Goal: Complete application form

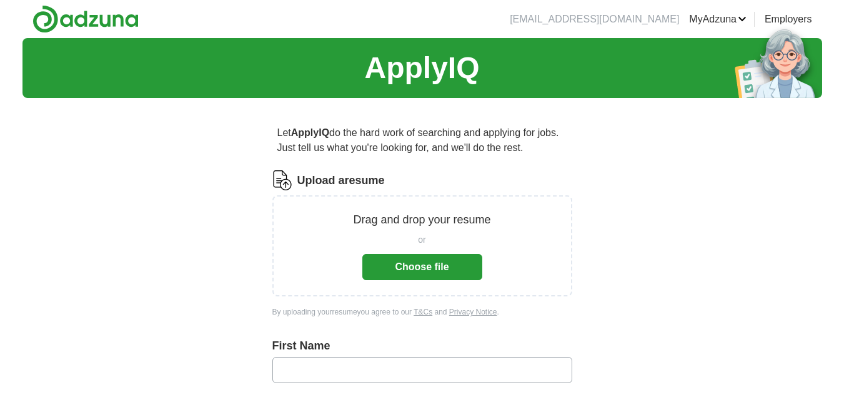
click at [421, 266] on button "Choose file" at bounding box center [422, 267] width 120 height 26
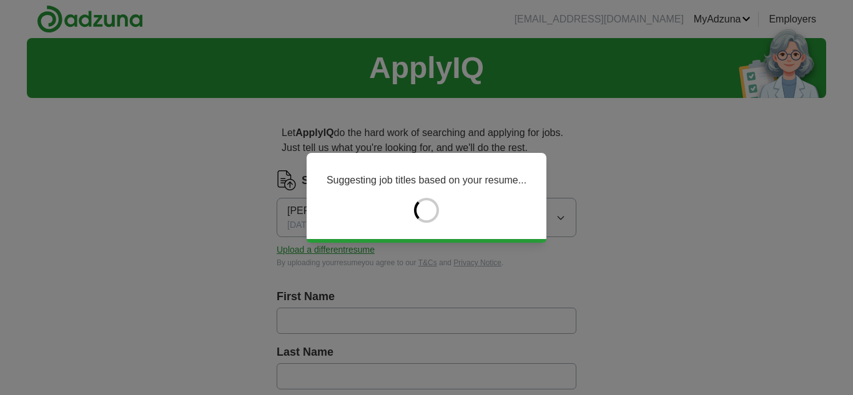
type input "******"
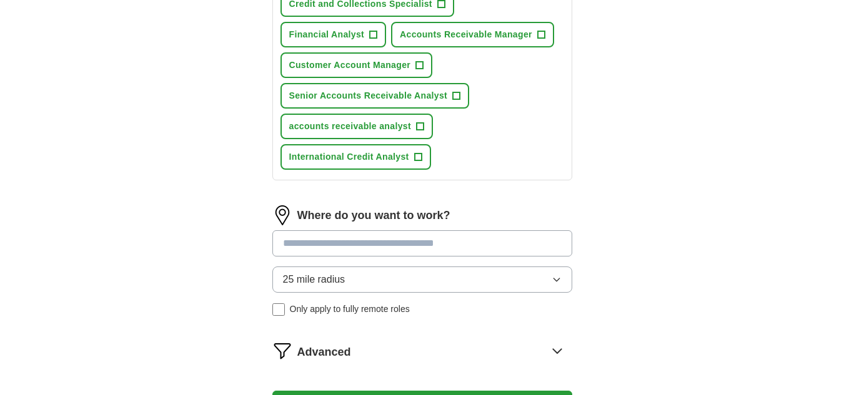
scroll to position [562, 0]
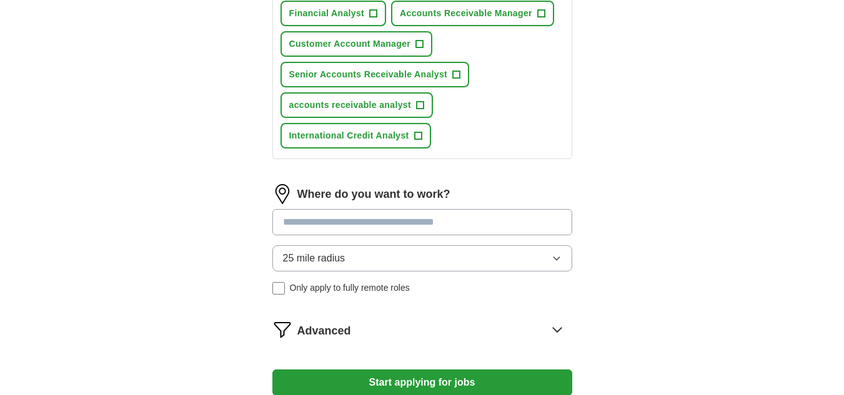
click at [340, 225] on input at bounding box center [422, 222] width 300 height 26
drag, startPoint x: 316, startPoint y: 219, endPoint x: 215, endPoint y: 217, distance: 101.2
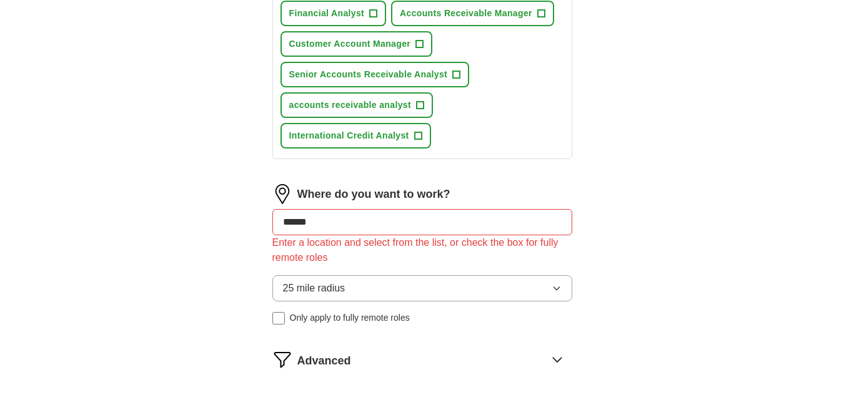
drag, startPoint x: 302, startPoint y: 218, endPoint x: 192, endPoint y: 216, distance: 109.3
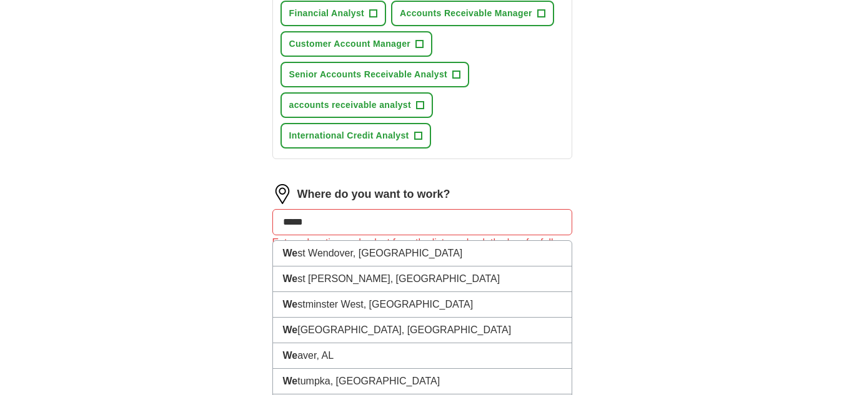
type input "******"
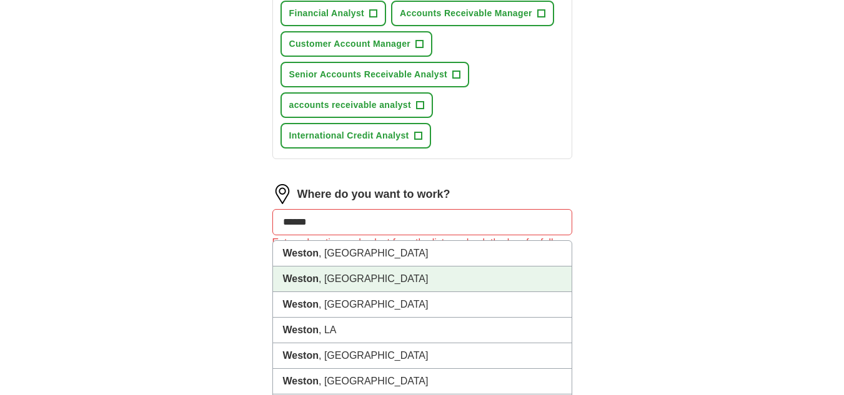
click at [299, 281] on strong "Weston" at bounding box center [301, 279] width 36 height 11
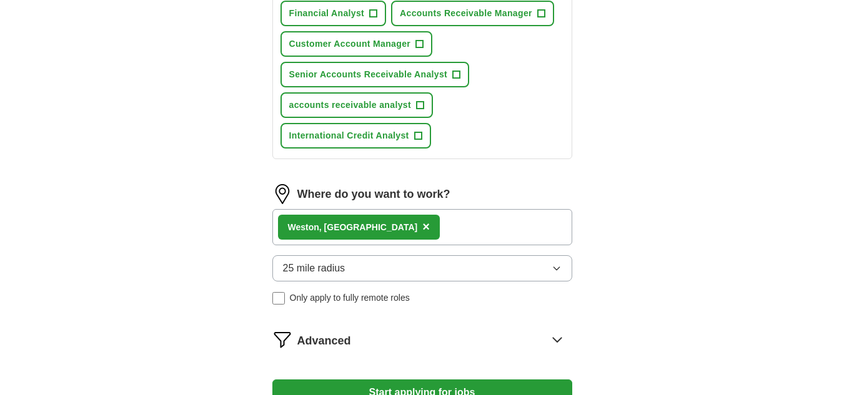
click at [319, 270] on span "25 mile radius" at bounding box center [314, 268] width 62 height 15
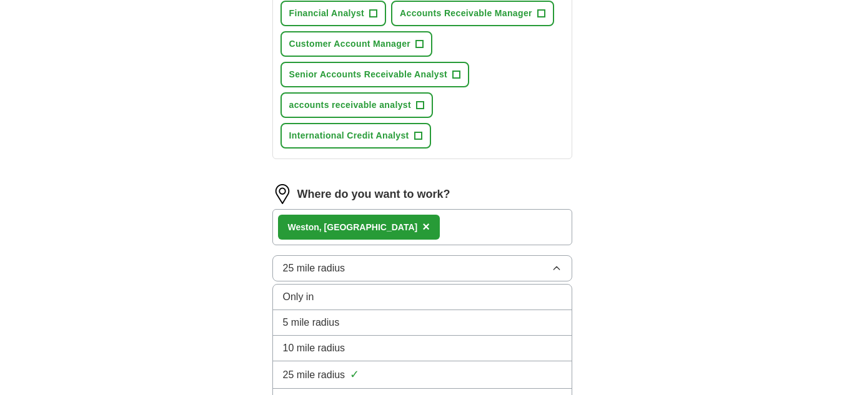
click at [325, 347] on span "10 mile radius" at bounding box center [314, 348] width 62 height 15
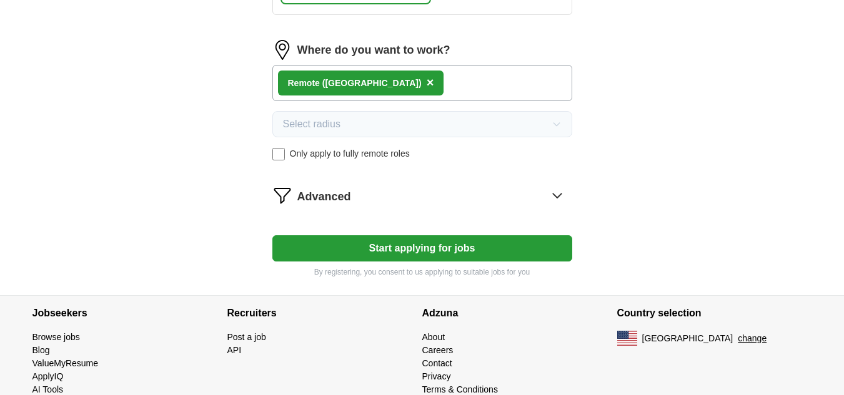
scroll to position [733, 0]
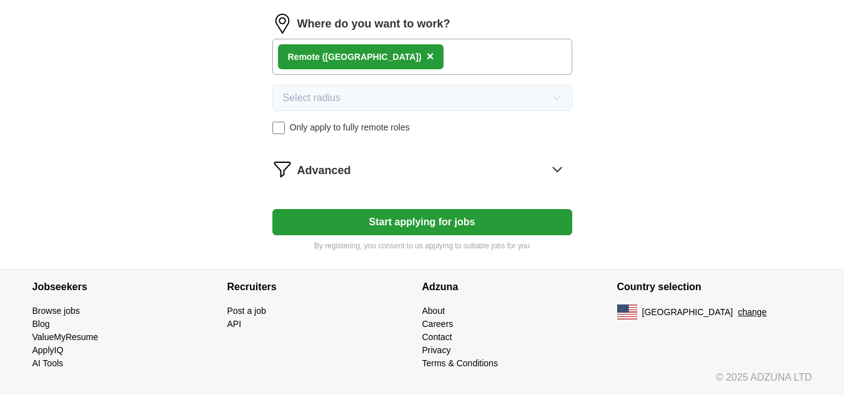
click at [429, 217] on button "Start applying for jobs" at bounding box center [422, 222] width 300 height 26
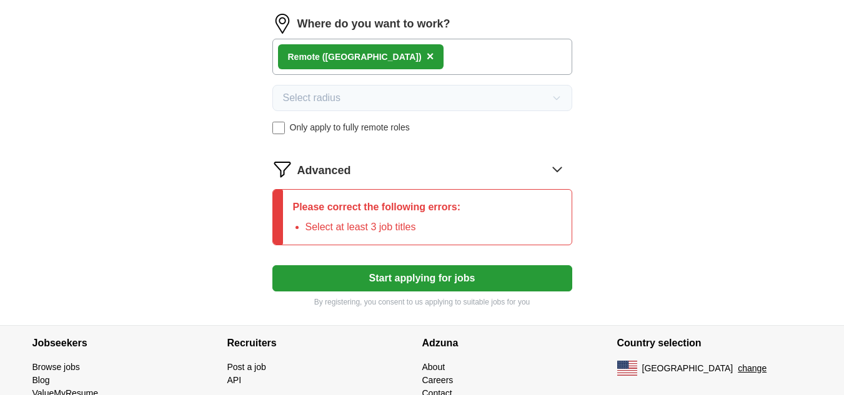
click at [321, 216] on div "Please correct the following errors: Select at least 3 job titles" at bounding box center [377, 217] width 188 height 55
click at [412, 227] on li "Select at least 3 job titles" at bounding box center [383, 227] width 156 height 15
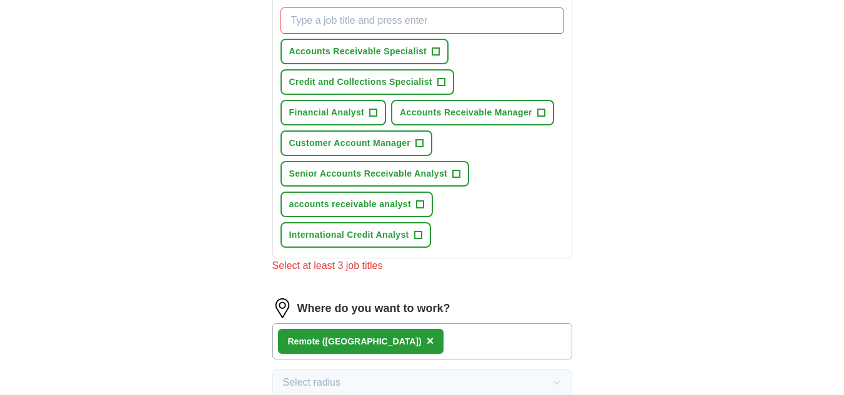
scroll to position [435, 0]
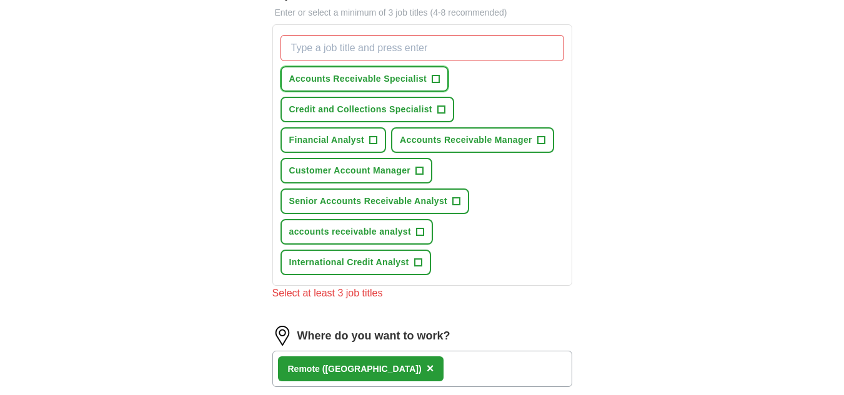
click at [397, 77] on span "Accounts Receivable Specialist" at bounding box center [358, 78] width 138 height 13
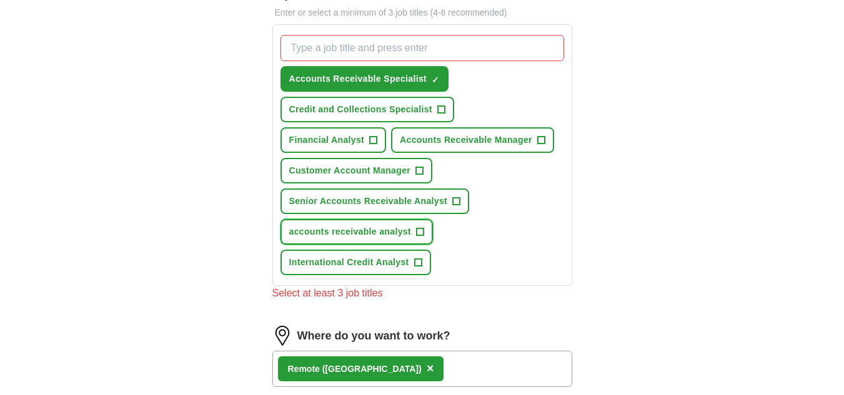
click at [361, 234] on span "accounts receivable analyst" at bounding box center [350, 232] width 122 height 13
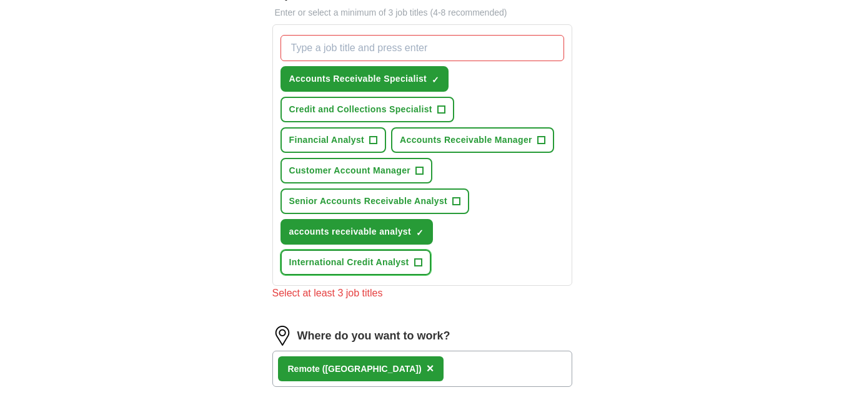
click at [363, 267] on span "International Credit Analyst" at bounding box center [349, 262] width 120 height 13
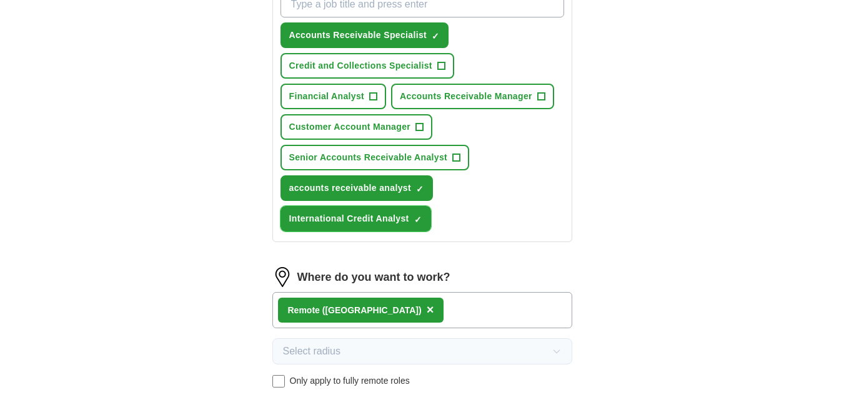
scroll to position [623, 0]
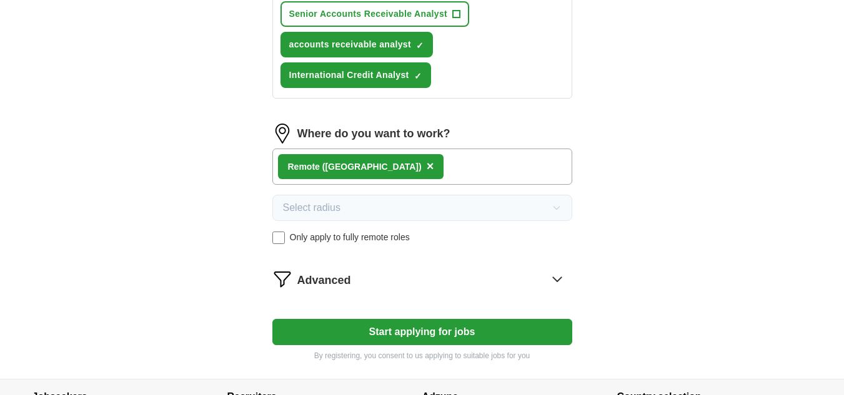
click at [387, 329] on button "Start applying for jobs" at bounding box center [422, 332] width 300 height 26
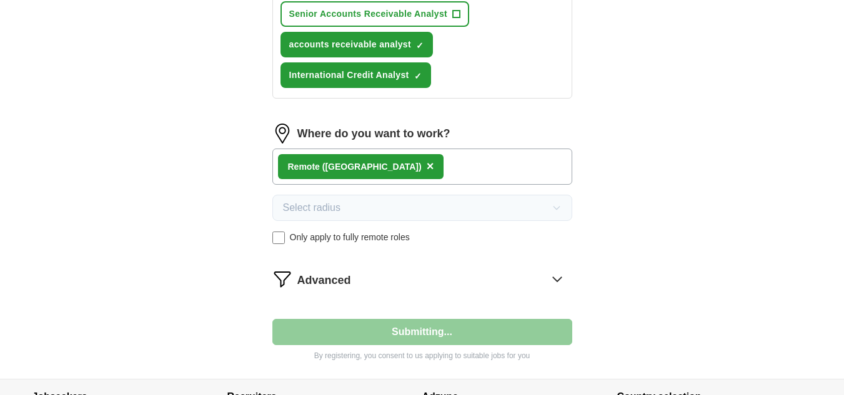
select select "**"
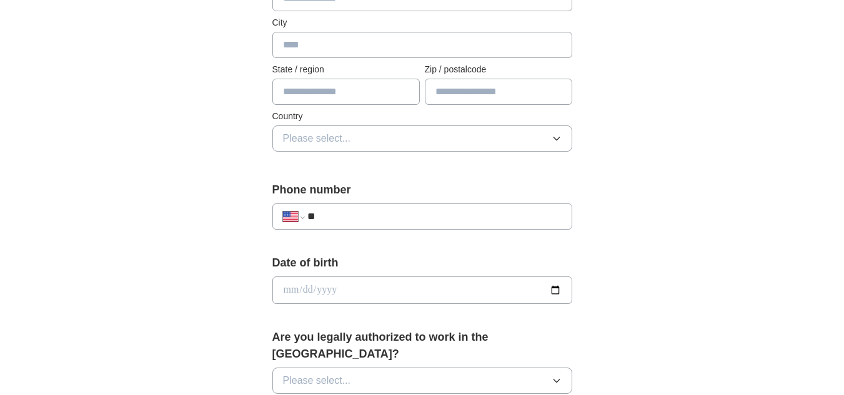
scroll to position [125, 0]
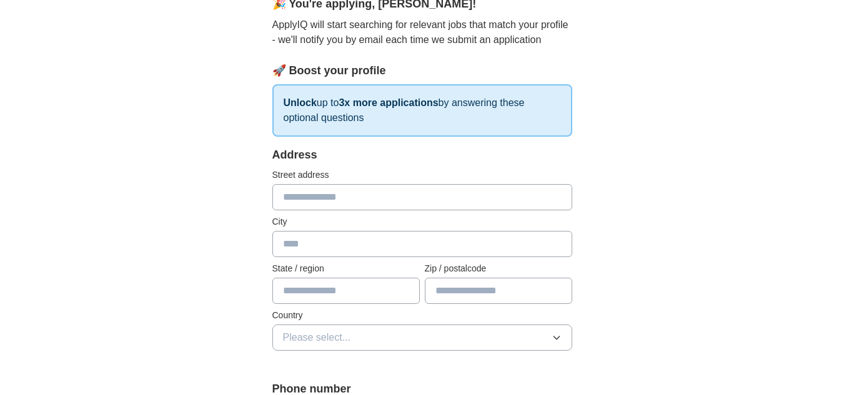
click at [339, 195] on input "text" at bounding box center [422, 197] width 300 height 26
type input "**********"
type input "******"
type input "**"
type input "*****"
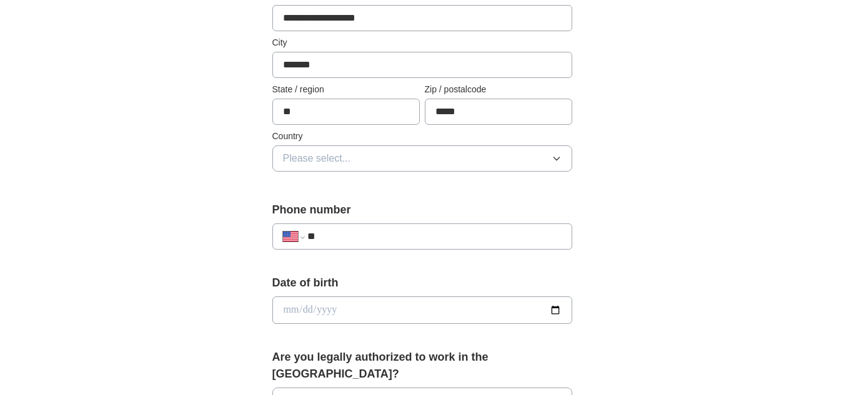
scroll to position [312, 0]
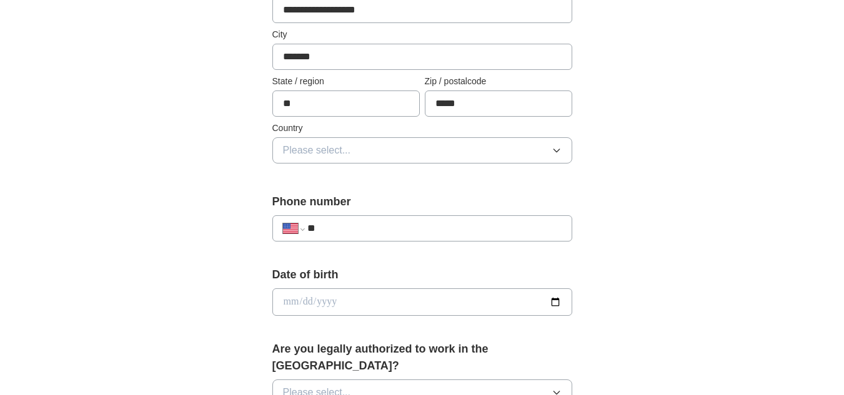
click at [316, 151] on span "Please select..." at bounding box center [317, 150] width 68 height 15
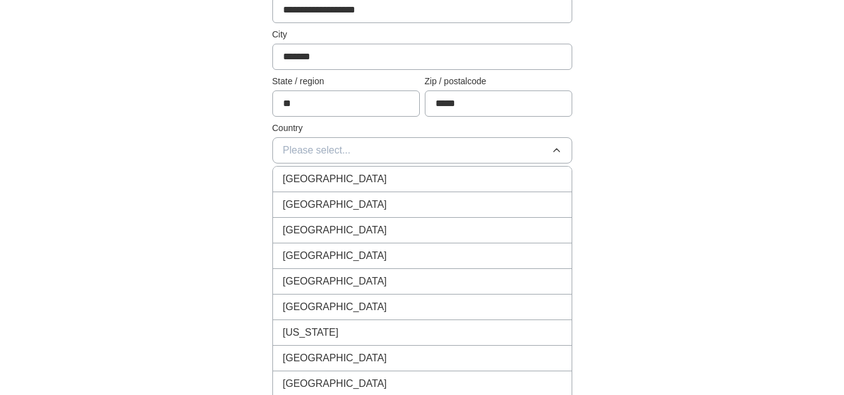
drag, startPoint x: 304, startPoint y: 206, endPoint x: 305, endPoint y: 216, distance: 10.6
click at [304, 206] on span "United States" at bounding box center [335, 204] width 104 height 15
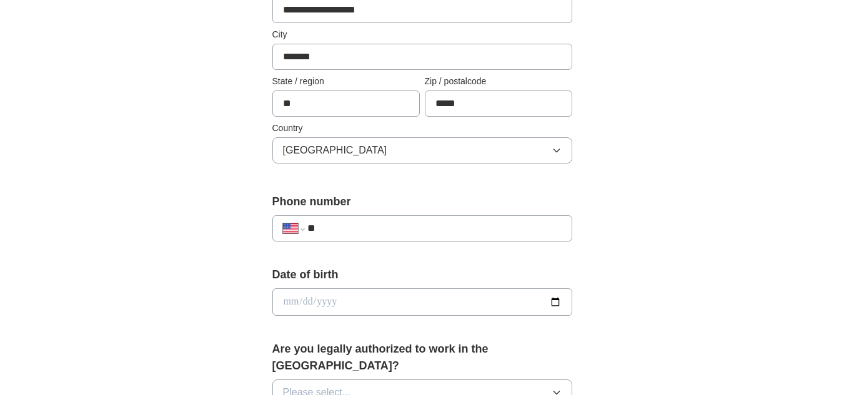
click at [342, 229] on input "**" at bounding box center [434, 228] width 254 height 15
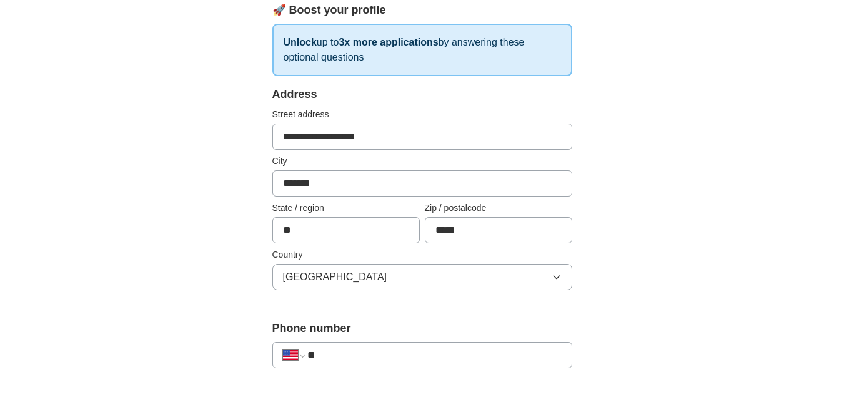
scroll to position [0, 0]
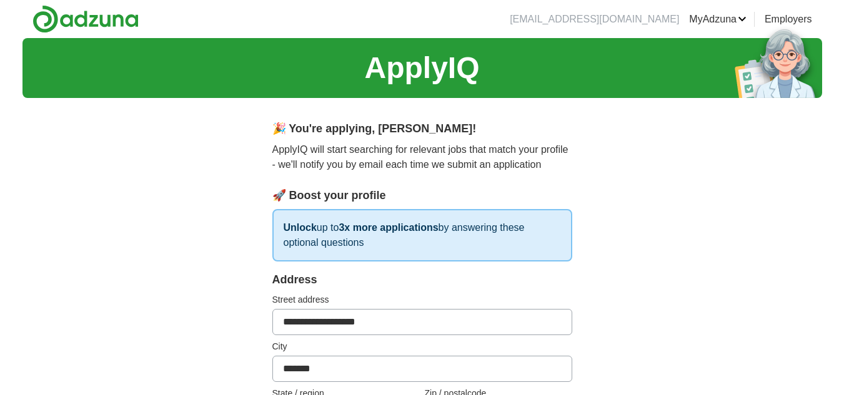
click at [0, 0] on link "Logout" at bounding box center [0, 0] width 0 height 0
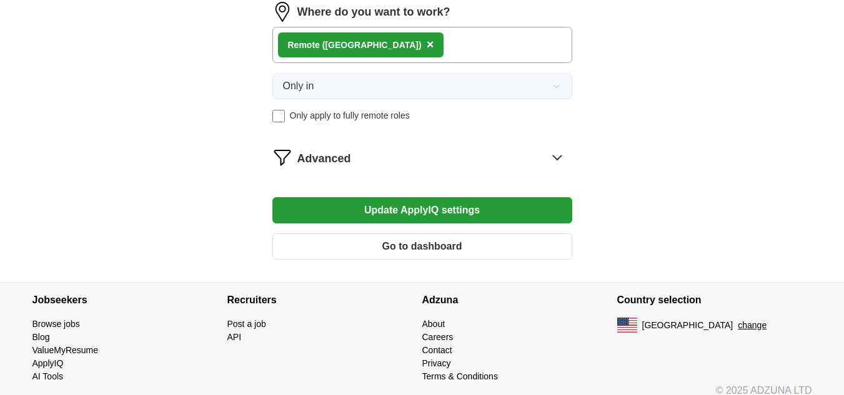
scroll to position [850, 0]
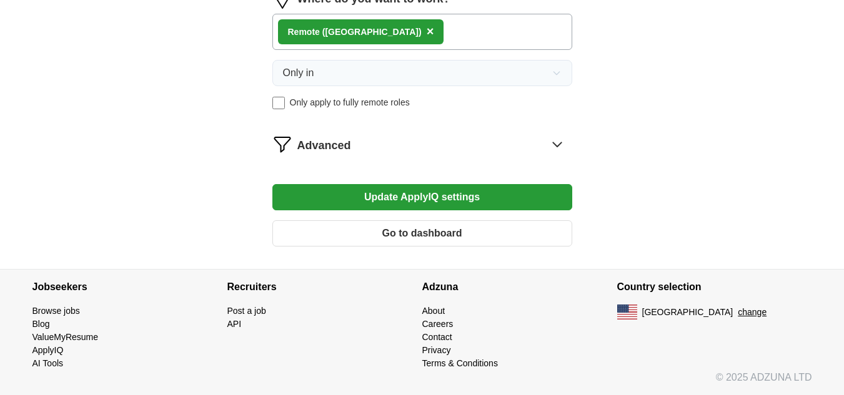
click at [475, 189] on button "Update ApplyIQ settings" at bounding box center [422, 197] width 300 height 26
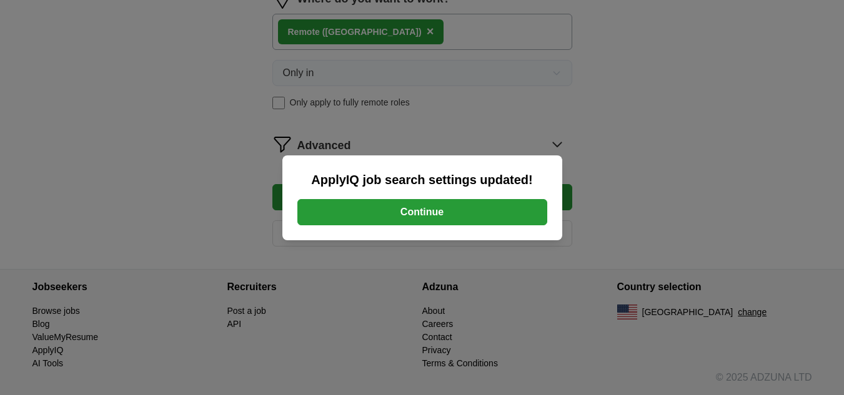
click at [432, 212] on button "Continue" at bounding box center [422, 212] width 250 height 26
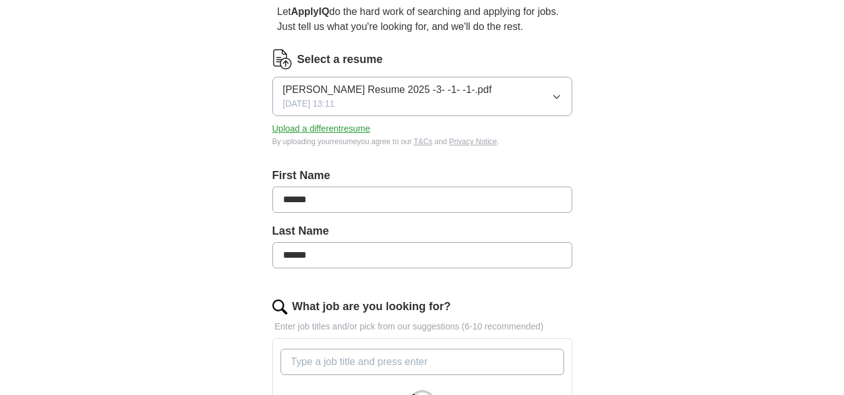
scroll to position [125, 0]
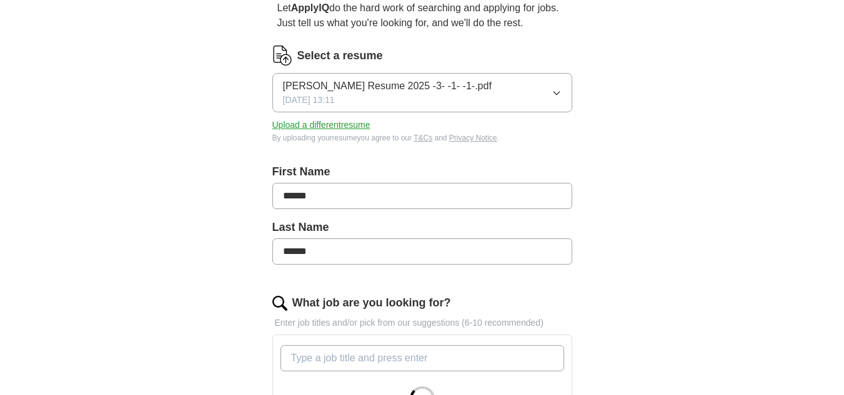
click at [557, 88] on icon "button" at bounding box center [557, 93] width 10 height 10
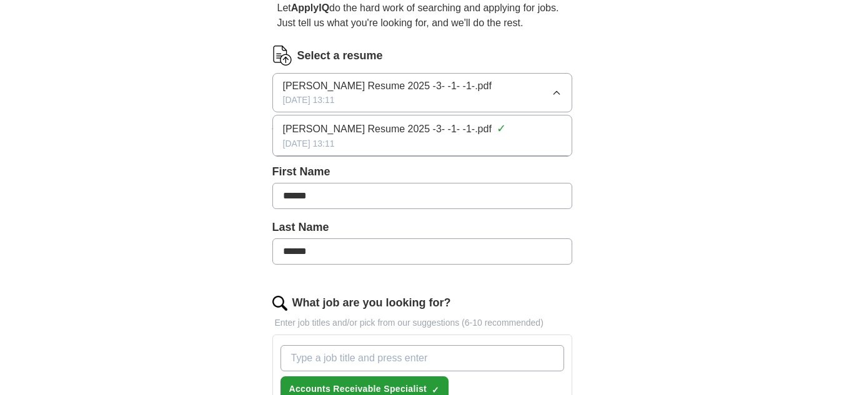
click at [485, 87] on button "[PERSON_NAME] Resume 2025 -3- -1- -1-.pdf [DATE] 13:11" at bounding box center [422, 92] width 300 height 39
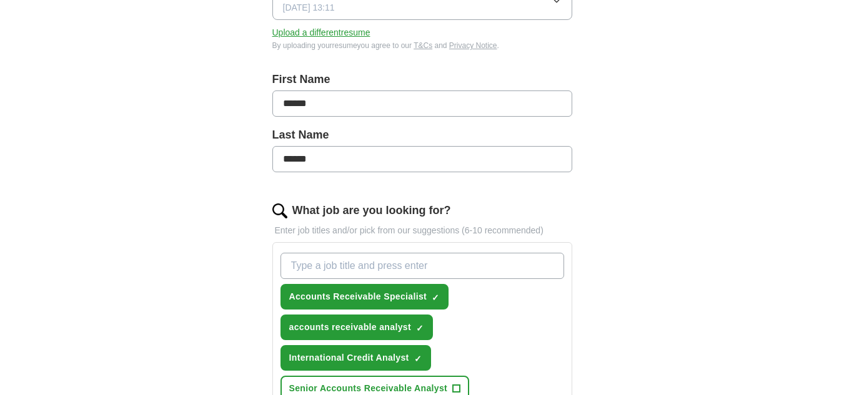
scroll to position [312, 0]
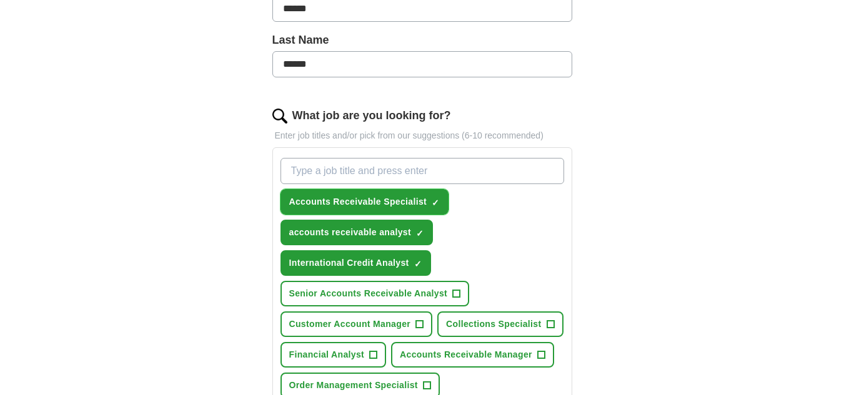
click at [413, 203] on span "Accounts Receivable Specialist" at bounding box center [358, 202] width 138 height 13
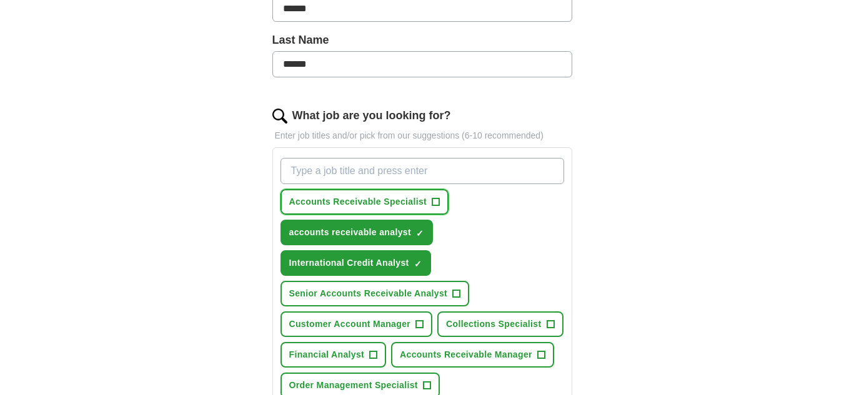
click at [435, 199] on span "+" at bounding box center [435, 202] width 7 height 10
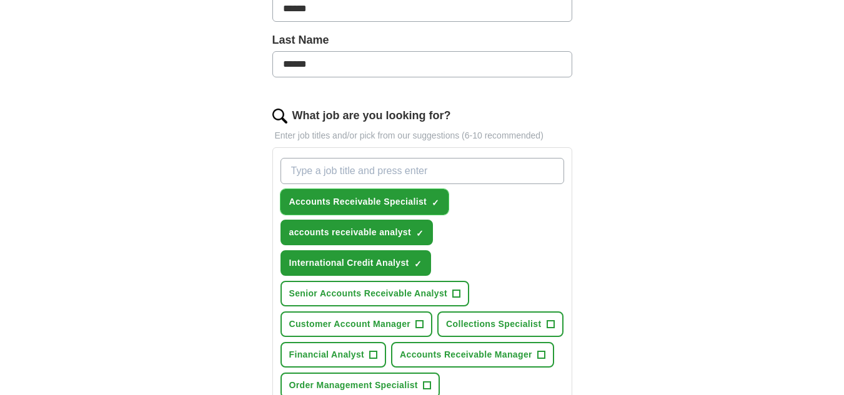
click at [439, 201] on span "✓ ×" at bounding box center [435, 202] width 7 height 7
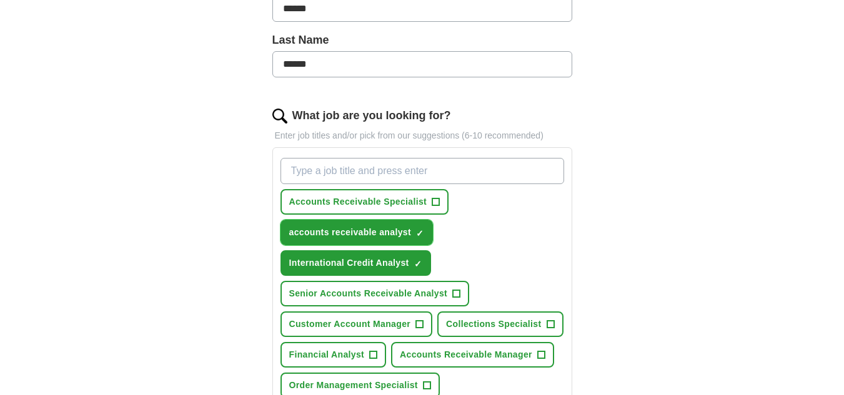
click at [0, 0] on span "×" at bounding box center [0, 0] width 0 height 0
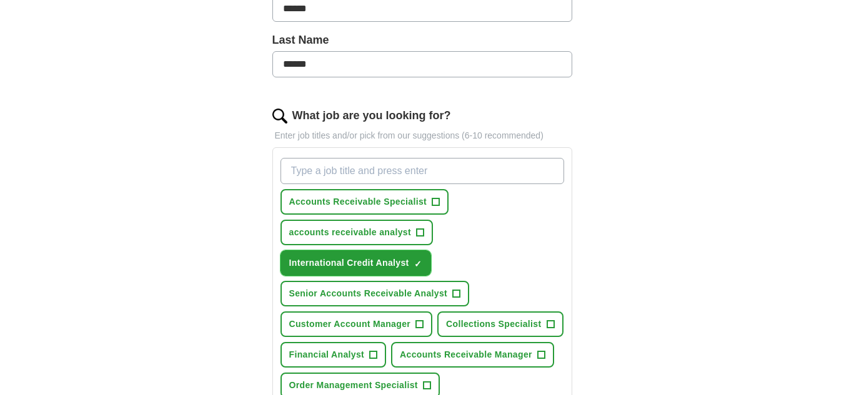
click at [0, 0] on span "×" at bounding box center [0, 0] width 0 height 0
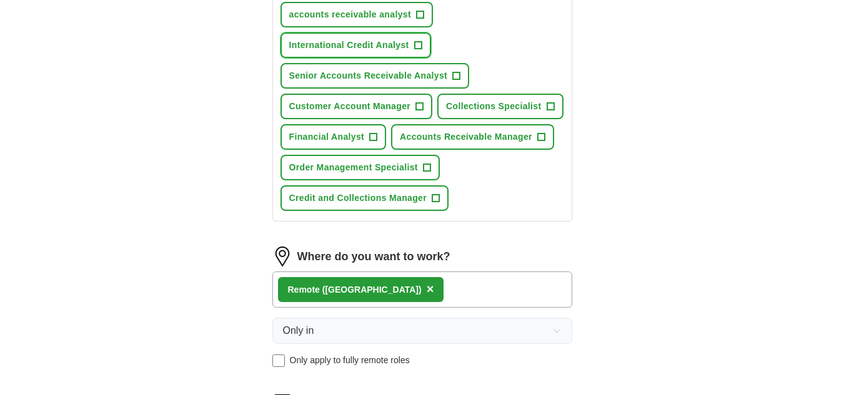
scroll to position [562, 0]
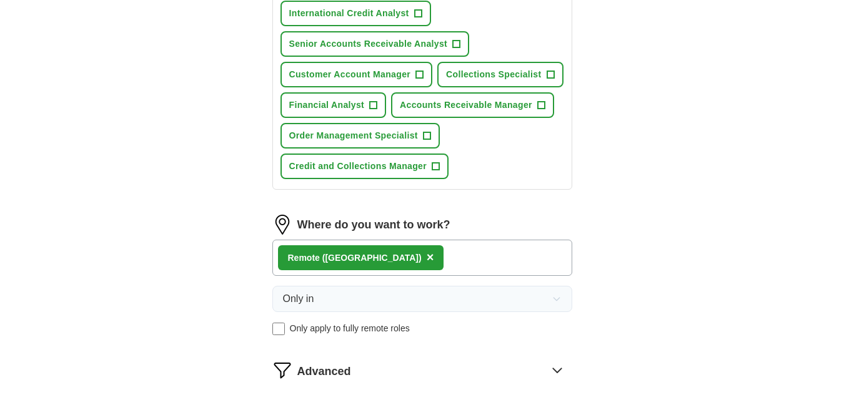
click at [427, 255] on span "×" at bounding box center [430, 257] width 7 height 14
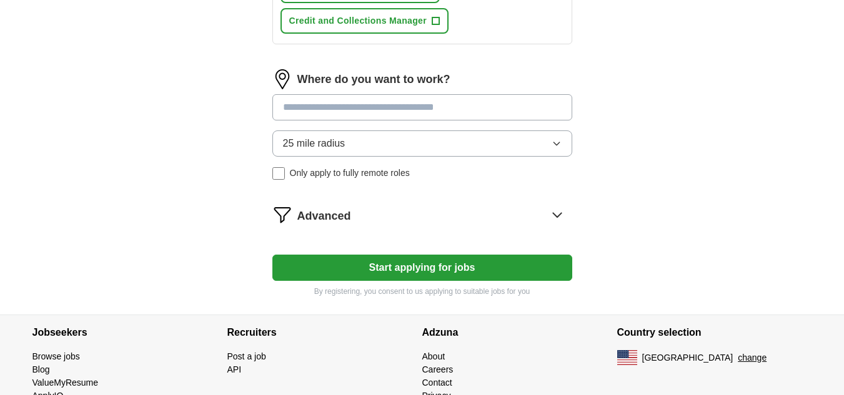
scroll to position [750, 0]
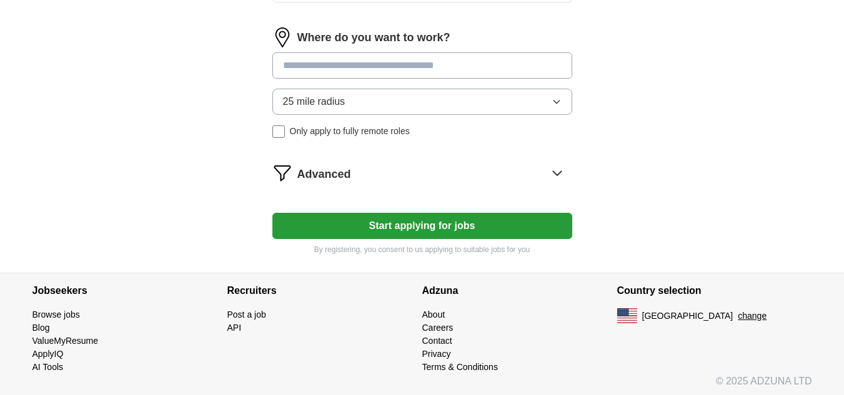
click at [416, 227] on button "Start applying for jobs" at bounding box center [422, 226] width 300 height 26
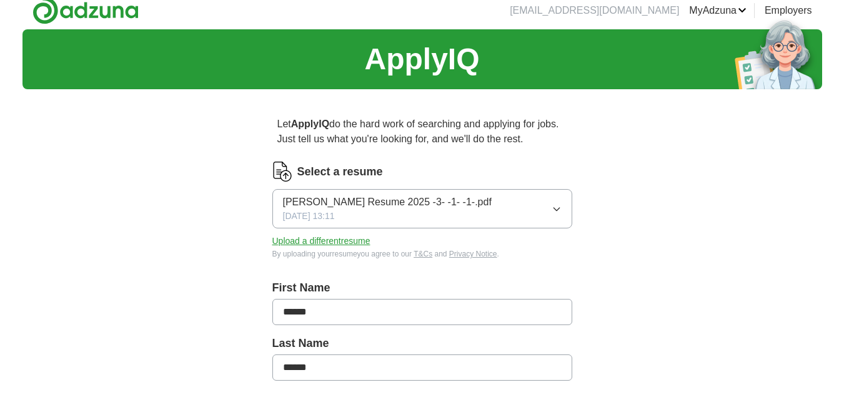
scroll to position [0, 0]
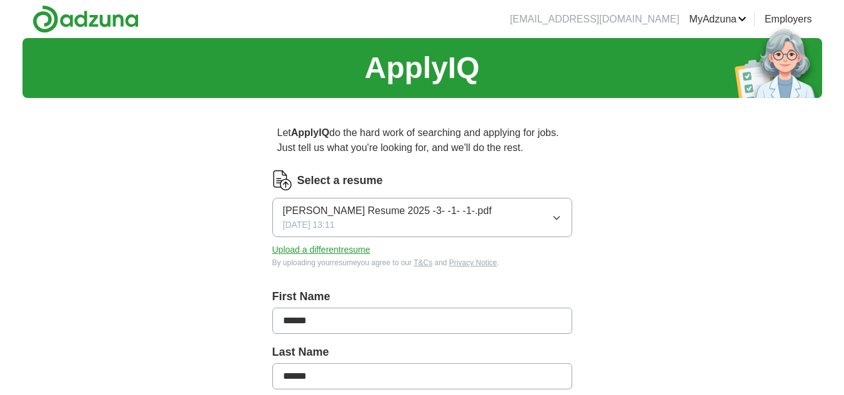
click at [645, 17] on li "[EMAIL_ADDRESS][DOMAIN_NAME]" at bounding box center [594, 19] width 169 height 15
click at [725, 19] on link "MyAdzuna" at bounding box center [717, 19] width 57 height 15
click at [0, 0] on link "Preferences" at bounding box center [0, 0] width 0 height 0
